Goal: Transaction & Acquisition: Book appointment/travel/reservation

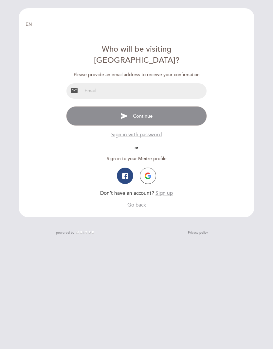
click at [123, 83] on input "email" at bounding box center [144, 90] width 124 height 15
type input "[EMAIL_ADDRESS][DOMAIN_NAME]"
click at [174, 109] on button "send Continue" at bounding box center [136, 116] width 140 height 20
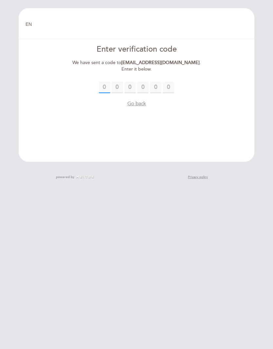
click at [105, 82] on input "text" at bounding box center [104, 87] width 11 height 11
type input "3"
type input "8"
type input "6"
type input "8"
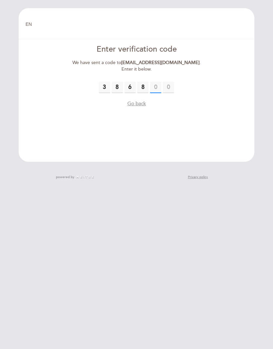
type input "2"
type input "1"
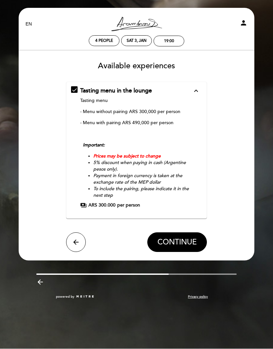
click at [183, 236] on button "CONTINUE" at bounding box center [177, 243] width 60 height 20
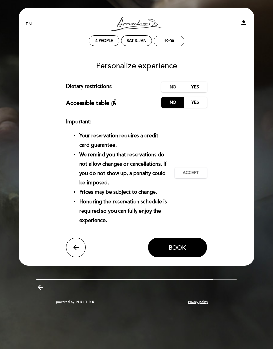
click at [171, 87] on label "No" at bounding box center [172, 87] width 23 height 11
click at [194, 172] on span "Accept" at bounding box center [191, 173] width 16 height 6
click at [180, 244] on span "Book" at bounding box center [177, 247] width 17 height 7
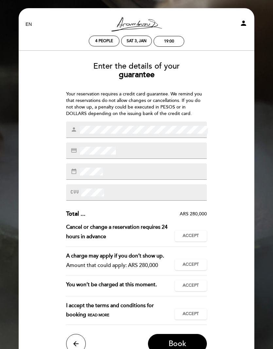
click at [151, 147] on div "credit_card" at bounding box center [136, 151] width 140 height 16
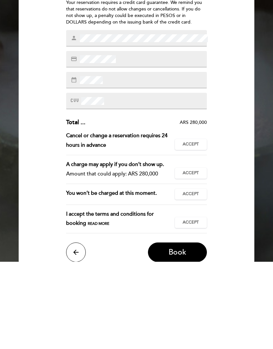
scroll to position [5, 0]
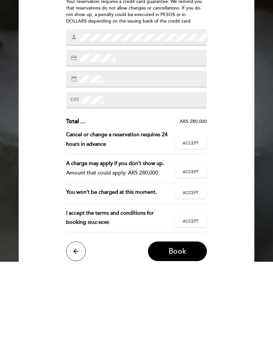
click at [193, 226] on button "Accept Accepted" at bounding box center [191, 231] width 32 height 11
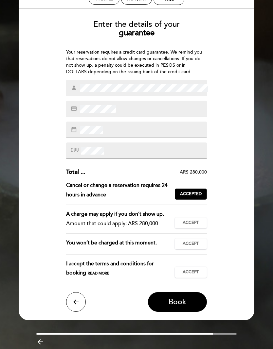
click at [195, 226] on span "Accept" at bounding box center [191, 224] width 16 height 6
click at [190, 247] on span "Accept" at bounding box center [191, 244] width 16 height 6
click at [193, 278] on button "Accept Accepted" at bounding box center [191, 272] width 32 height 11
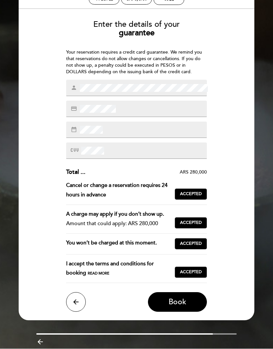
click at [179, 307] on span "Book" at bounding box center [178, 302] width 18 height 9
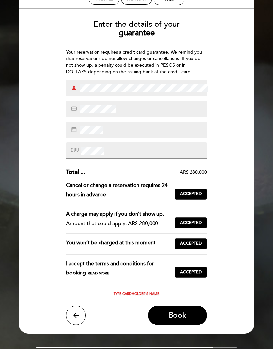
click at [134, 297] on div "Type cardholder's name" at bounding box center [136, 295] width 140 height 4
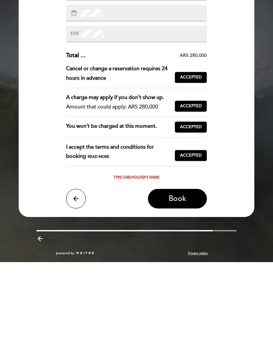
scroll to position [0, 0]
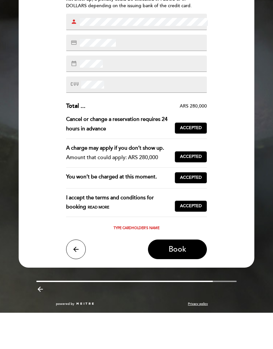
click at [183, 276] on button "Book" at bounding box center [177, 286] width 59 height 20
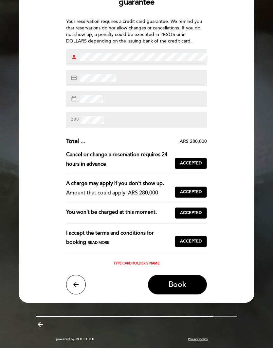
scroll to position [55, 0]
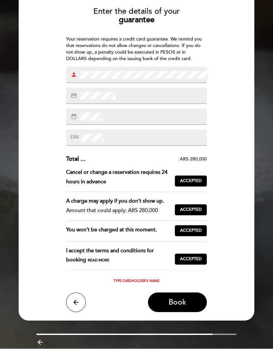
click at [78, 74] on span "person" at bounding box center [75, 75] width 8 height 7
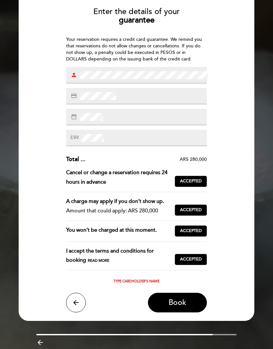
click at [181, 96] on div "credit_card" at bounding box center [136, 96] width 140 height 16
click at [131, 97] on div "credit_card" at bounding box center [136, 96] width 140 height 16
click at [134, 95] on div "credit_card" at bounding box center [136, 96] width 140 height 16
click at [124, 97] on div "credit_card" at bounding box center [136, 96] width 140 height 16
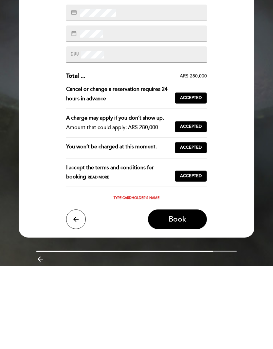
click at [186, 298] on span "Book" at bounding box center [178, 302] width 18 height 9
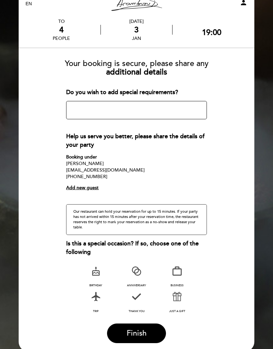
scroll to position [20, 0]
click at [95, 305] on label "trip" at bounding box center [96, 302] width 18 height 26
click at [143, 330] on span "Finish" at bounding box center [137, 333] width 20 height 9
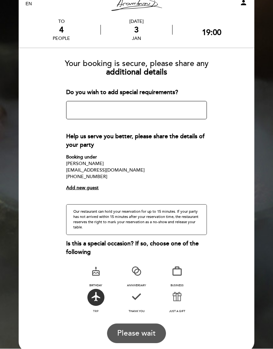
scroll to position [0, 0]
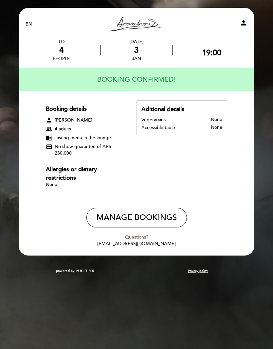
click at [241, 24] on icon "person" at bounding box center [244, 23] width 8 height 8
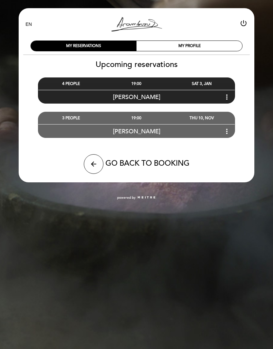
click at [225, 99] on icon "more_vert" at bounding box center [227, 97] width 8 height 8
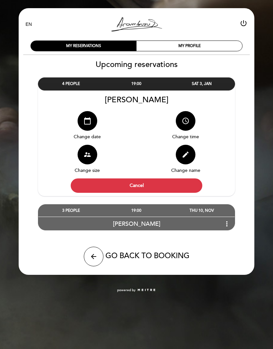
click at [194, 46] on div "MY PROFILE" at bounding box center [189, 46] width 106 height 10
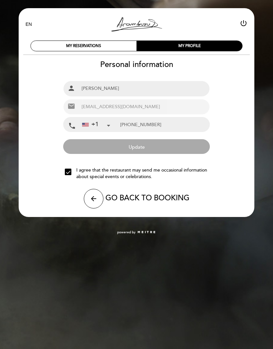
click at [94, 200] on icon "arrow_back" at bounding box center [94, 199] width 8 height 8
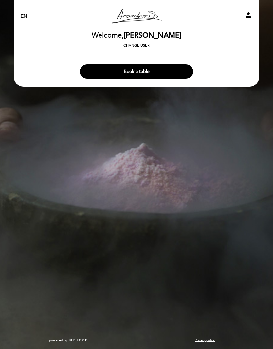
click at [249, 13] on icon "person" at bounding box center [248, 15] width 8 height 8
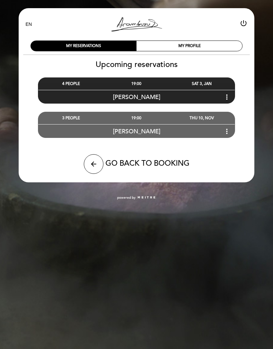
click at [149, 92] on div "Anne T more_vert" at bounding box center [136, 97] width 196 height 14
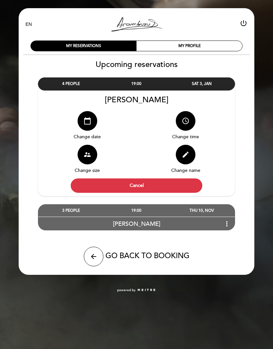
click at [108, 45] on div "MY RESERVATIONS" at bounding box center [84, 46] width 106 height 10
click at [198, 48] on div "MY PROFILE" at bounding box center [189, 46] width 106 height 10
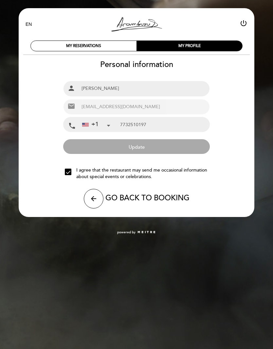
click at [132, 197] on span "GO BACK TO BOOKING" at bounding box center [147, 198] width 84 height 9
click at [92, 197] on icon "arrow_back" at bounding box center [94, 199] width 8 height 8
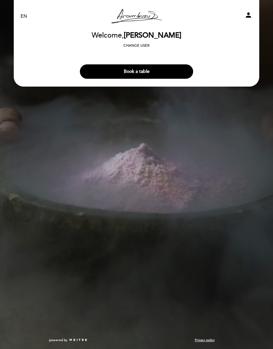
click at [169, 73] on button "Book a table" at bounding box center [136, 71] width 113 height 14
